Goal: Information Seeking & Learning: Learn about a topic

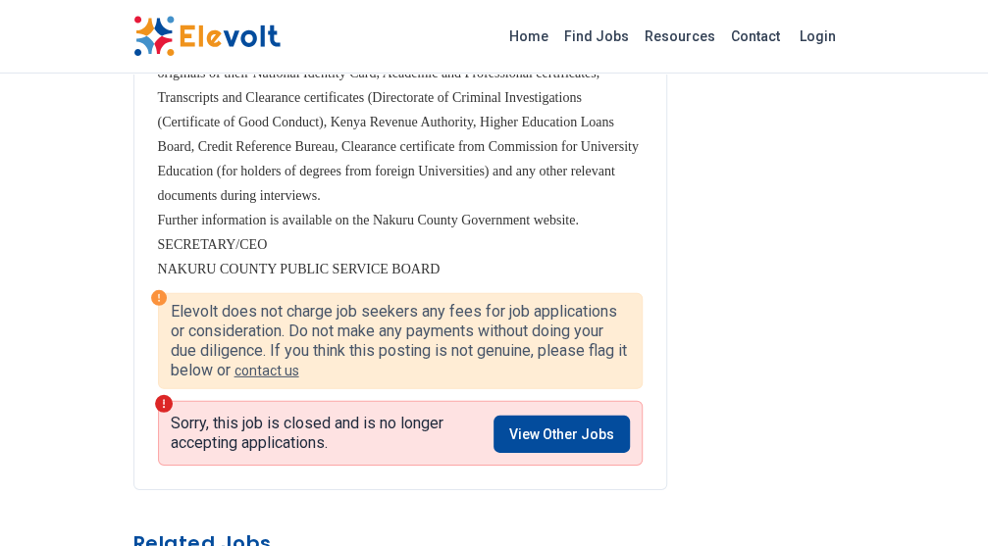
scroll to position [2158, 0]
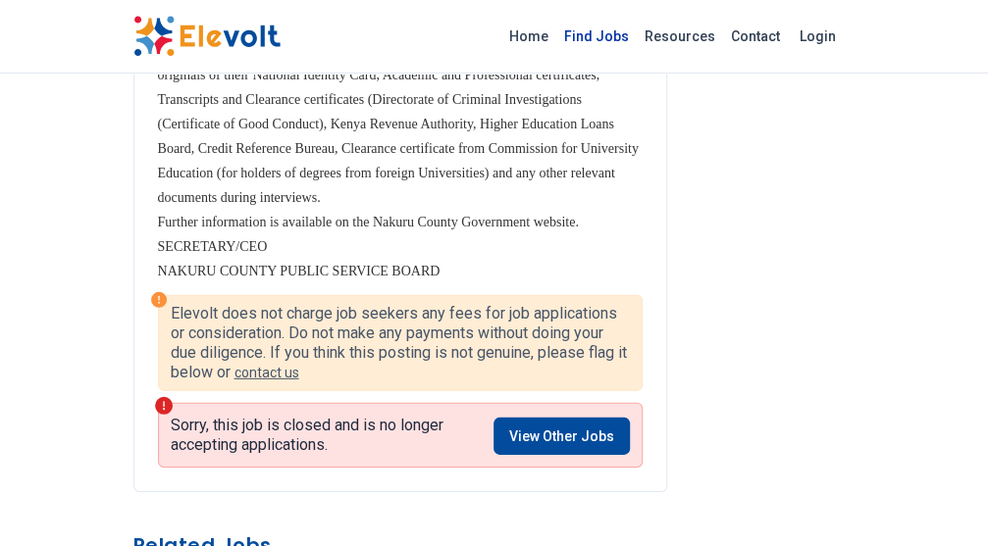
click at [598, 36] on link "Find Jobs" at bounding box center [596, 36] width 80 height 31
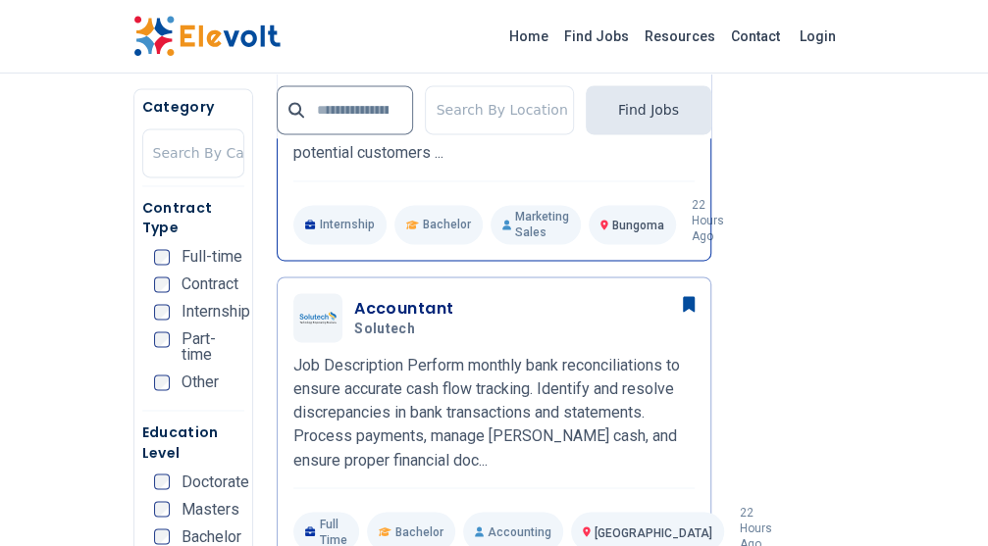
scroll to position [883, 0]
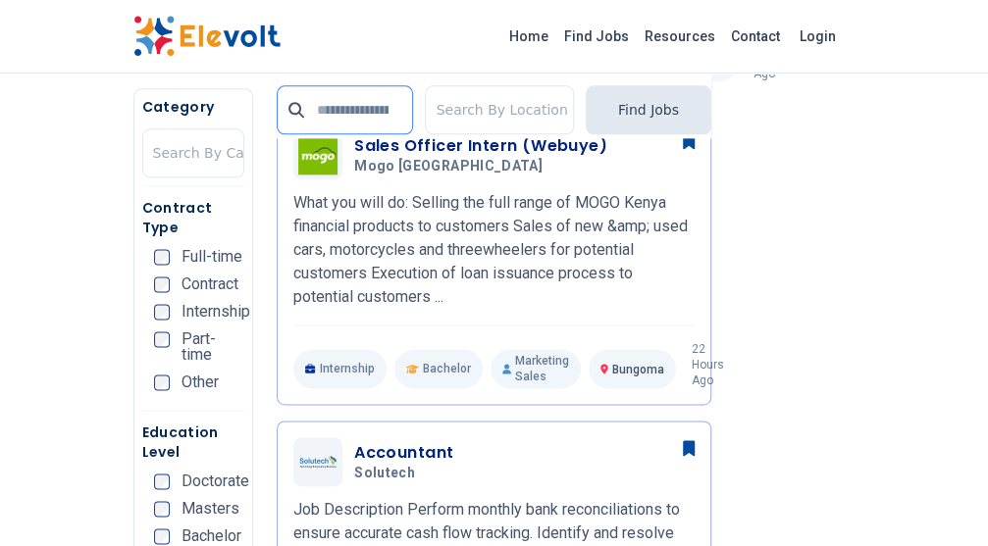
click at [355, 117] on input "text" at bounding box center [345, 109] width 136 height 49
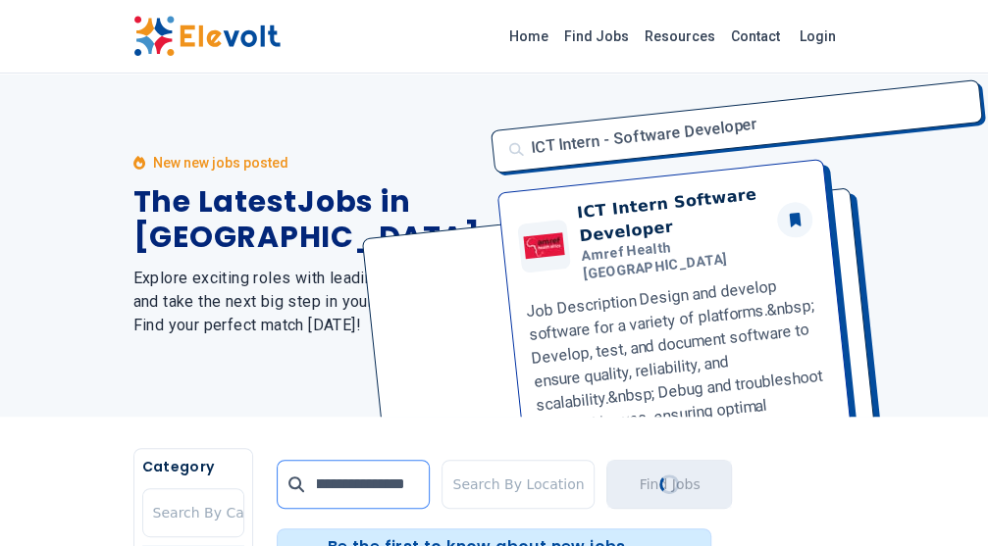
scroll to position [0, 85]
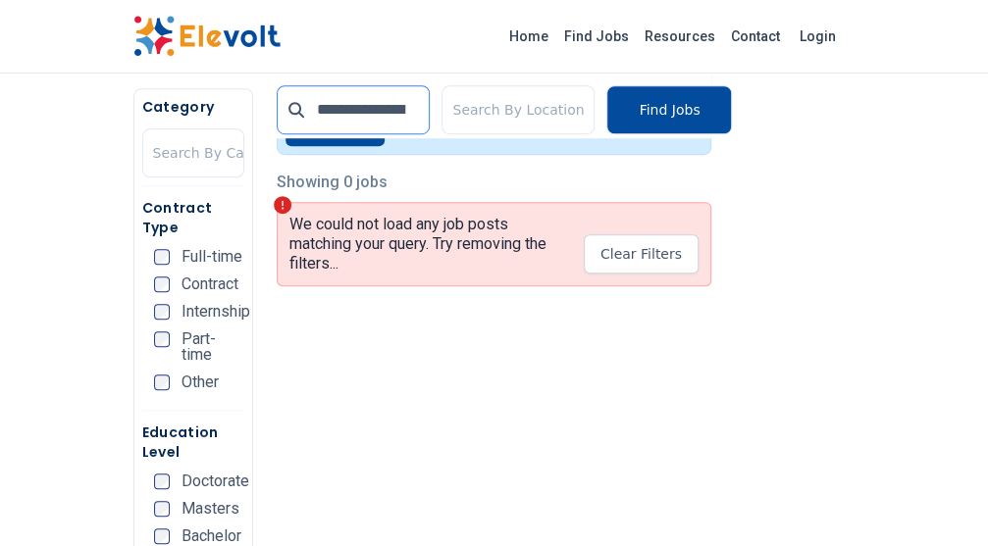
drag, startPoint x: 410, startPoint y: 114, endPoint x: 112, endPoint y: 111, distance: 298.3
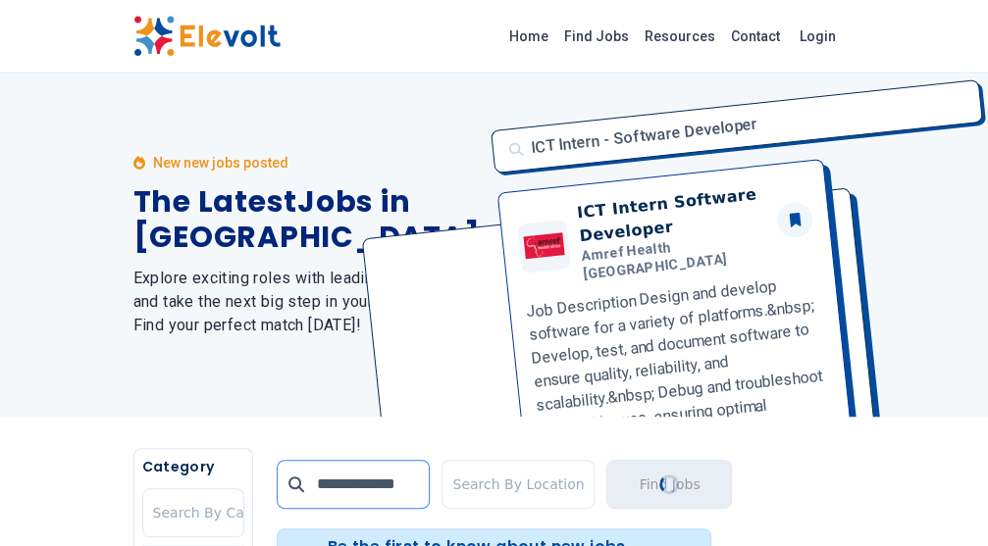
scroll to position [0, 14]
type input "**********"
